Goal: Information Seeking & Learning: Compare options

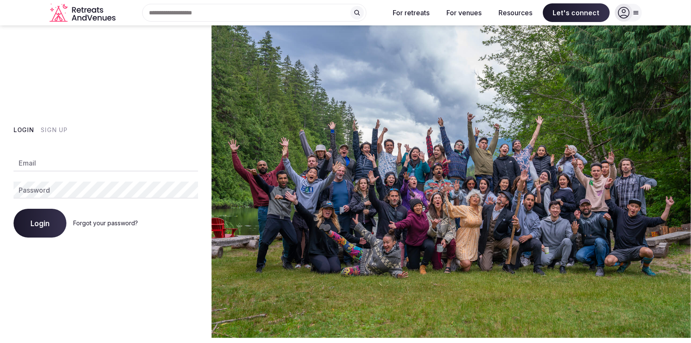
click at [73, 158] on input "Email" at bounding box center [106, 162] width 184 height 17
click at [36, 164] on input "Email" at bounding box center [106, 162] width 184 height 17
type input "**********"
click at [36, 223] on span "Login" at bounding box center [39, 223] width 19 height 8
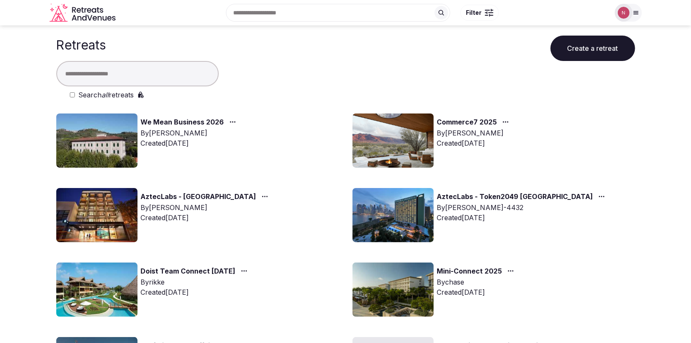
click at [393, 140] on img at bounding box center [392, 140] width 81 height 54
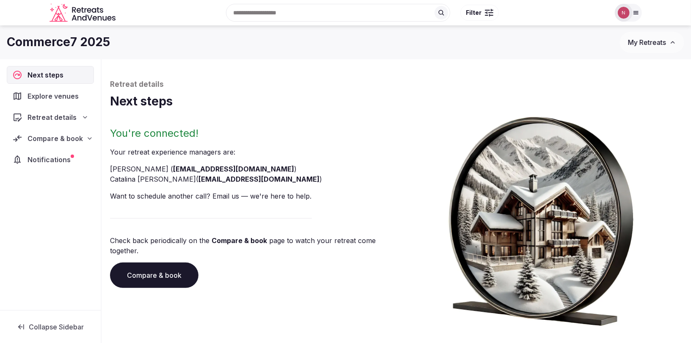
click at [53, 137] on span "Compare & book" at bounding box center [55, 138] width 55 height 10
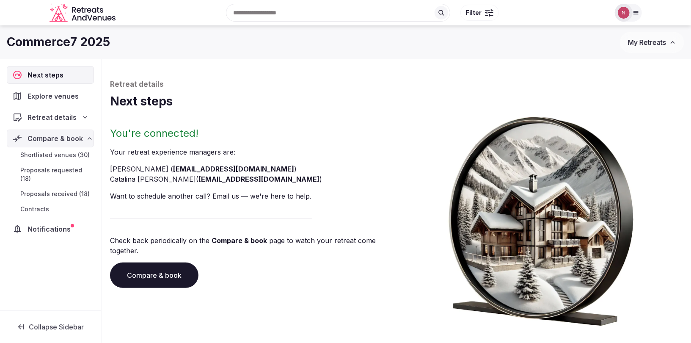
click at [45, 190] on span "Proposals received (18)" at bounding box center [54, 194] width 69 height 8
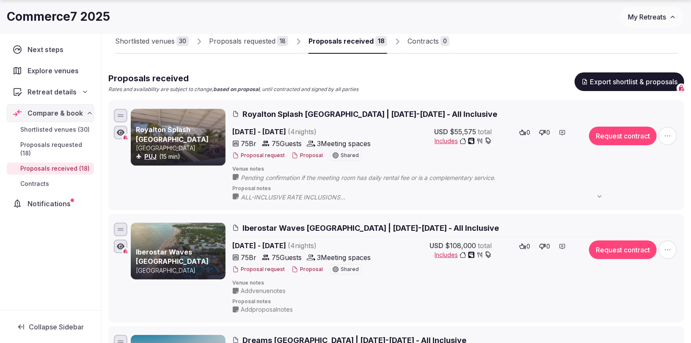
scroll to position [63, 0]
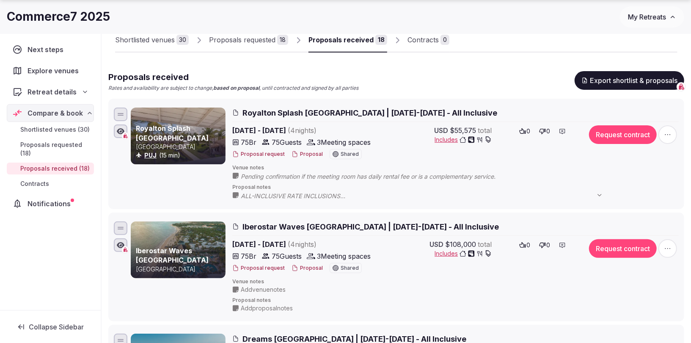
click at [242, 106] on div "Royalton Splash [GEOGRAPHIC_DATA] PUJ (15 min) Royalton Splash [GEOGRAPHIC_DATA…" at bounding box center [396, 154] width 568 height 96
click at [251, 112] on span "Royalton Splash [GEOGRAPHIC_DATA] | [DATE]-[DATE] - All Inclusive" at bounding box center [369, 112] width 255 height 11
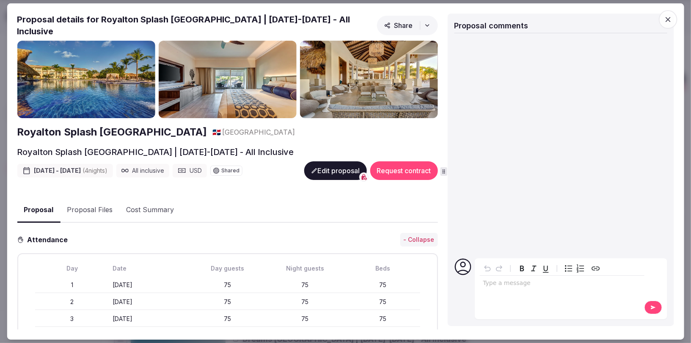
click at [282, 149] on div "Royalton Splash [GEOGRAPHIC_DATA] | [DATE]-[DATE] - All Inclusive" at bounding box center [227, 152] width 421 height 12
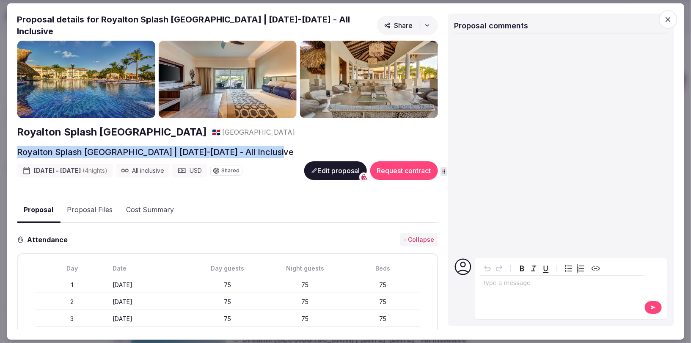
drag, startPoint x: 281, startPoint y: 145, endPoint x: 16, endPoint y: 151, distance: 265.4
click at [16, 151] on div "Proposal Proposal Proposal details for Royalton Splash [GEOGRAPHIC_DATA] | [DAT…" at bounding box center [345, 171] width 677 height 336
copy h2 "Royalton Splash [GEOGRAPHIC_DATA] | [DATE]-[DATE] - All Inclusive"
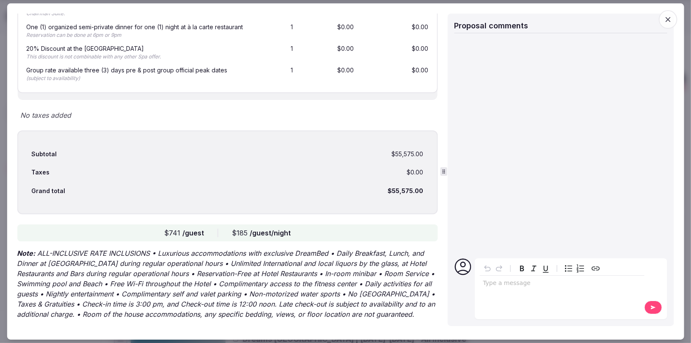
scroll to position [1490, 0]
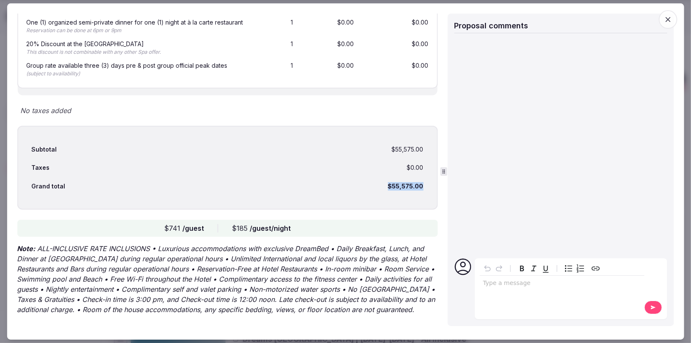
drag, startPoint x: 388, startPoint y: 175, endPoint x: 429, endPoint y: 175, distance: 41.0
click at [429, 175] on div "Subtotal $55,575.00 Taxes $0.00 Grand total $55,575.00" at bounding box center [227, 168] width 421 height 84
copy div "$55,575.00"
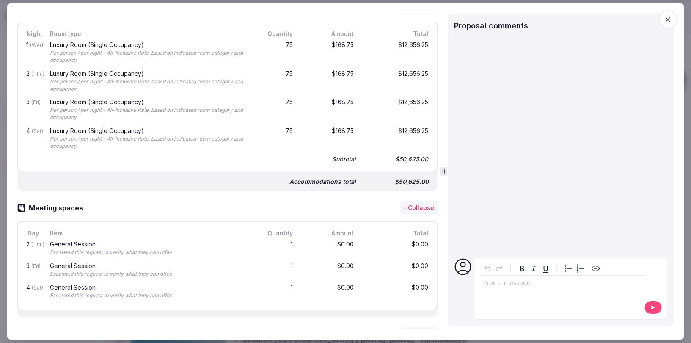
scroll to position [0, 0]
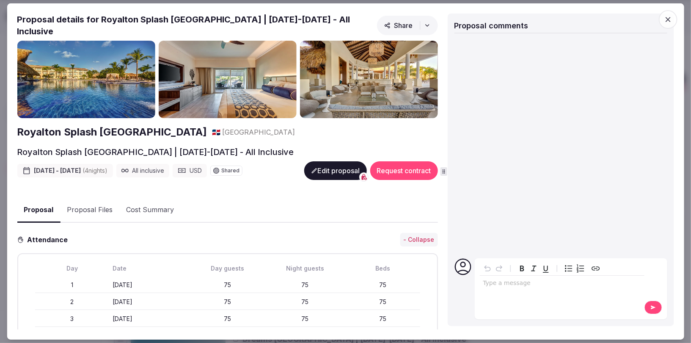
click at [665, 18] on icon "button" at bounding box center [668, 19] width 8 height 8
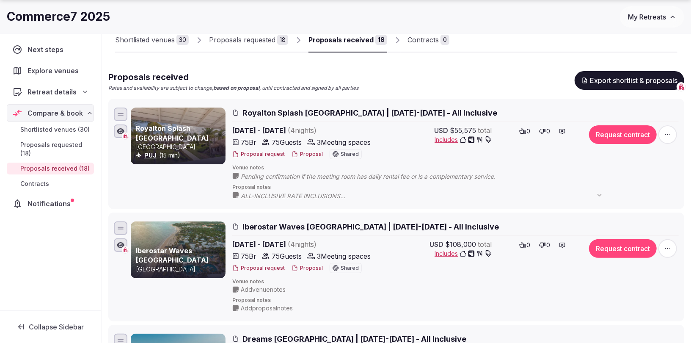
click at [432, 223] on span "Iberostar Waves [GEOGRAPHIC_DATA] | [DATE]-[DATE] - All Inclusive" at bounding box center [370, 226] width 256 height 11
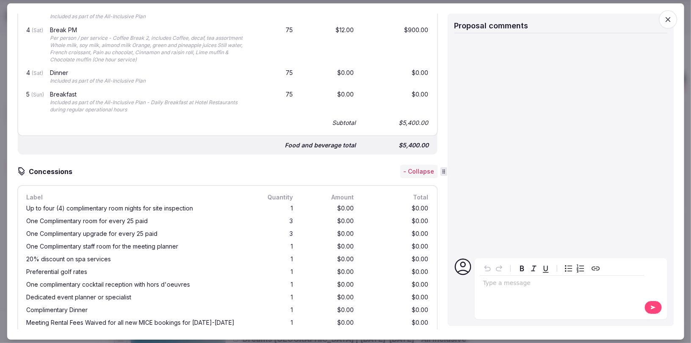
scroll to position [1272, 0]
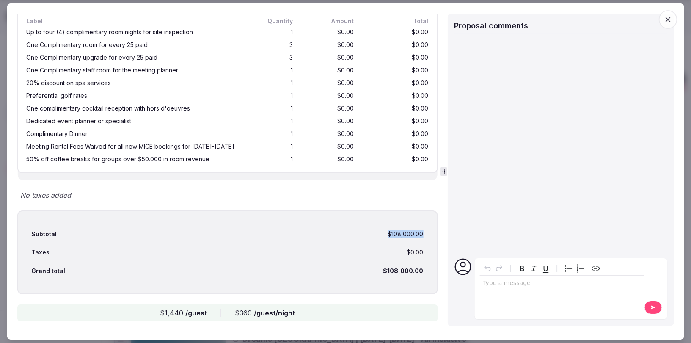
drag, startPoint x: 383, startPoint y: 223, endPoint x: 441, endPoint y: 223, distance: 58.4
click at [441, 223] on div "Proposal details for Iberostar Waves [GEOGRAPHIC_DATA] | [DATE]-[DATE] - All In…" at bounding box center [345, 172] width 657 height 316
copy div "$108,000.00"
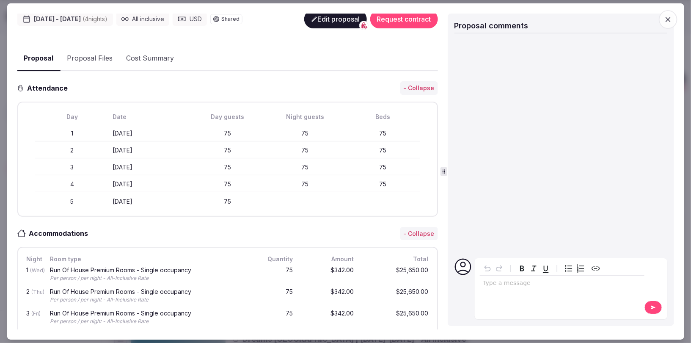
scroll to position [0, 0]
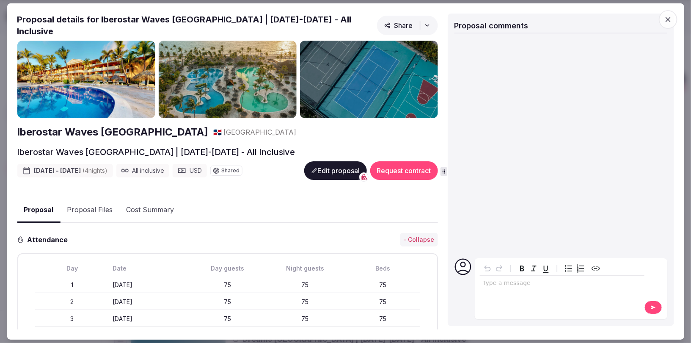
click at [667, 21] on icon "button" at bounding box center [668, 19] width 8 height 8
